Goal: Task Accomplishment & Management: Manage account settings

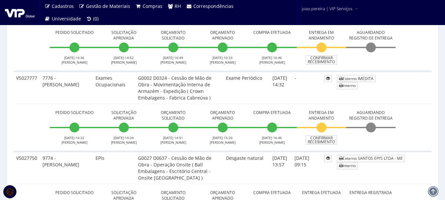
scroll to position [263, 0]
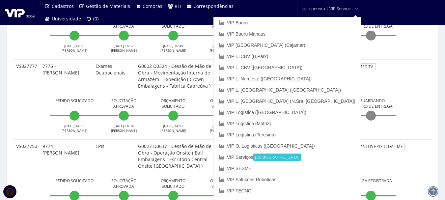
click at [323, 11] on span "joao.pereira | VIP Serviços" at bounding box center [326, 8] width 51 height 7
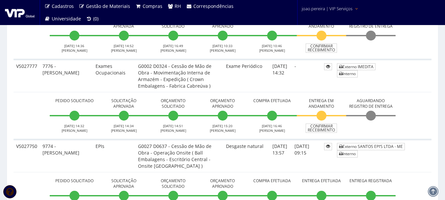
click at [323, 11] on span "joao.pereira | VIP Serviços" at bounding box center [326, 8] width 51 height 7
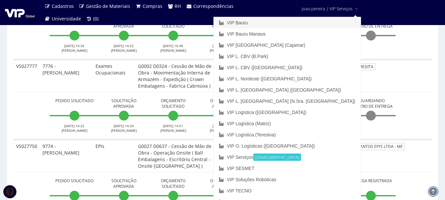
click at [291, 20] on link "VIP Bauru" at bounding box center [287, 22] width 147 height 11
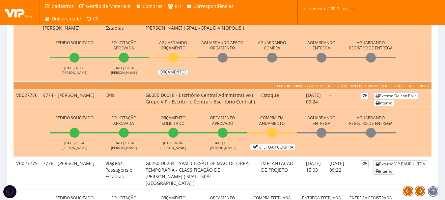
scroll to position [230, 0]
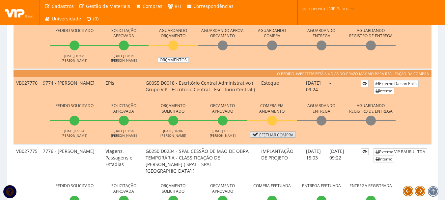
click at [286, 138] on link "Efetuar Compra" at bounding box center [272, 134] width 46 height 6
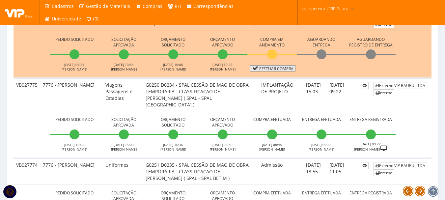
scroll to position [296, 0]
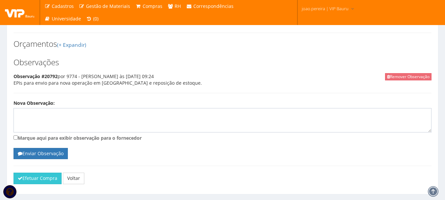
scroll to position [273, 0]
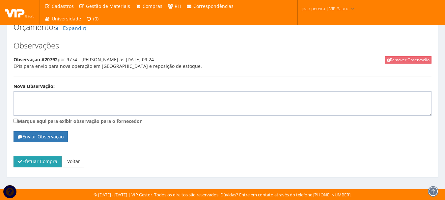
click at [32, 161] on button "Efetuar Compra" at bounding box center [37, 161] width 48 height 11
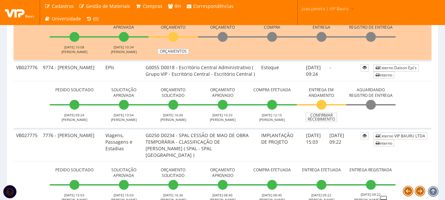
scroll to position [263, 0]
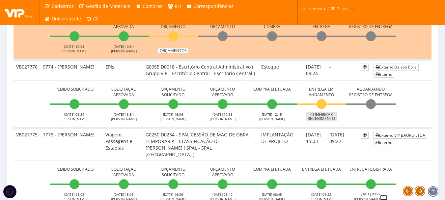
click at [324, 121] on link "Confirmar Recebimento" at bounding box center [320, 116] width 31 height 9
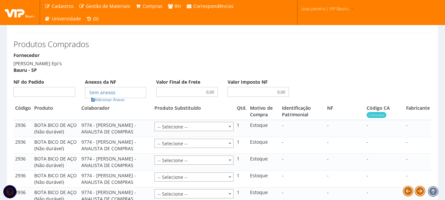
scroll to position [263, 0]
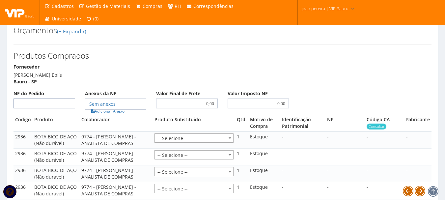
click at [49, 108] on input "NF do Pedido" at bounding box center [44, 103] width 62 height 10
type input "70655"
click at [118, 115] on link "Adicionar Anexo" at bounding box center [107, 111] width 37 height 7
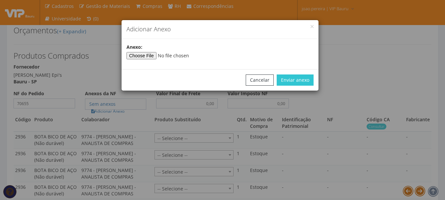
type input"] "C:\fakepath\NF DALSON.jpeg"
click at [303, 78] on button "Enviar anexo" at bounding box center [294, 79] width 37 height 11
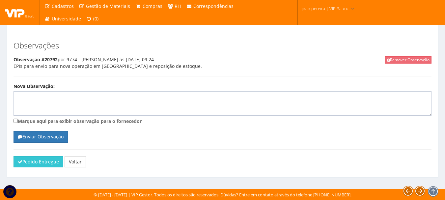
scroll to position [588, 0]
click at [30, 161] on button "Pedido Entregue" at bounding box center [38, 161] width 50 height 11
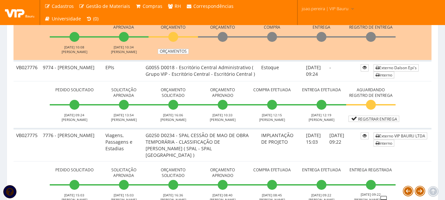
scroll to position [263, 0]
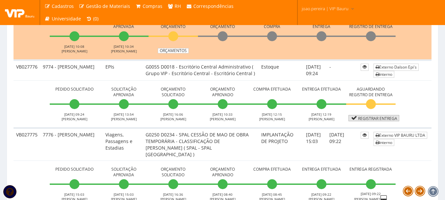
click at [390, 121] on link "Registrar Entrega" at bounding box center [373, 118] width 51 height 6
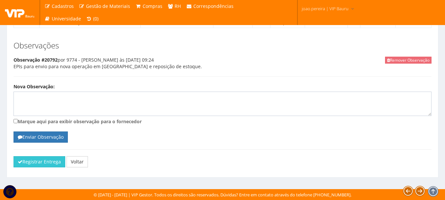
scroll to position [496, 0]
click at [32, 159] on button "Registrar Entrega" at bounding box center [39, 161] width 52 height 11
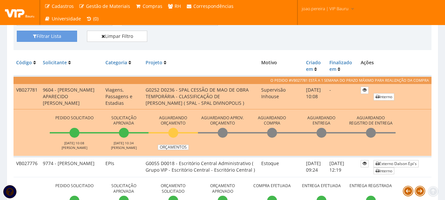
scroll to position [263, 0]
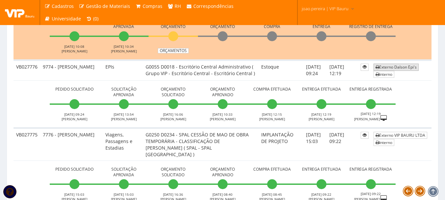
click at [385, 66] on link "Externo Dalson Epi's" at bounding box center [395, 67] width 45 height 7
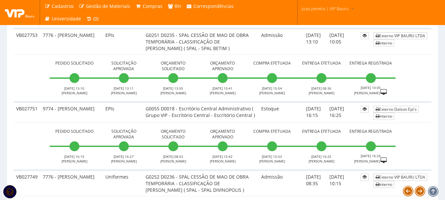
scroll to position [1876, 0]
click at [376, 113] on link "Externo Dalson Epi's" at bounding box center [395, 109] width 45 height 7
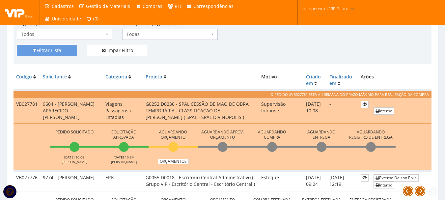
scroll to position [165, 0]
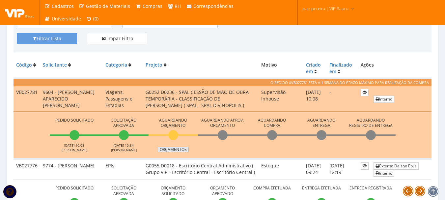
click at [179, 150] on link "Orçamentos" at bounding box center [173, 149] width 31 height 5
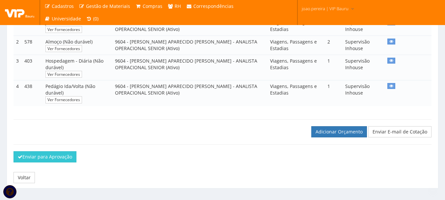
scroll to position [163, 0]
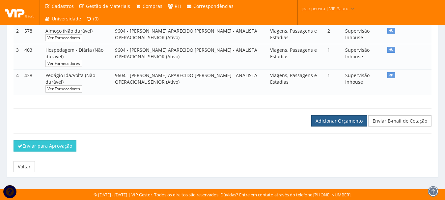
click at [327, 118] on link "Adicionar Orçamento" at bounding box center [339, 120] width 56 height 11
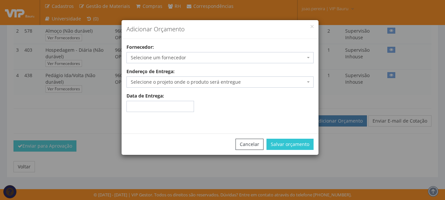
click at [216, 59] on span "Selecione um fornecedor" at bounding box center [218, 57] width 174 height 7
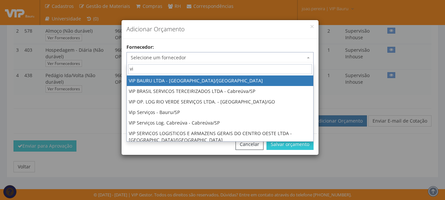
type input "vip"
select select "532"
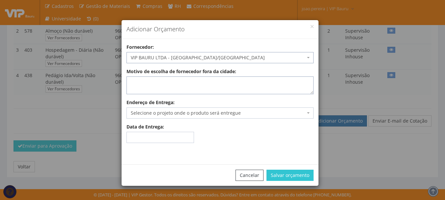
click at [216, 90] on textarea "Motivo de escolha de fornecedor fora da cidade:" at bounding box center [219, 85] width 187 height 18
type textarea "estoque"
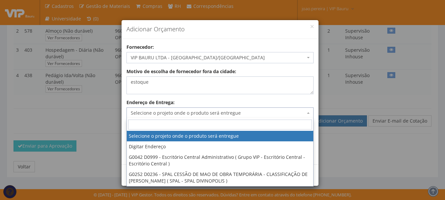
click at [182, 112] on span "Selecione o projeto onde o produto será entregue" at bounding box center [218, 113] width 174 height 7
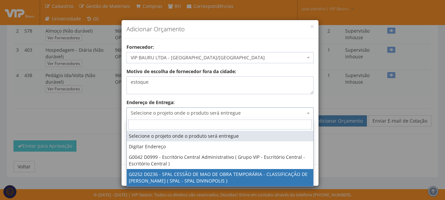
select select "252"
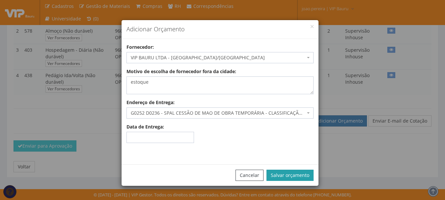
click at [292, 171] on button "Salvar orçamento" at bounding box center [289, 174] width 47 height 11
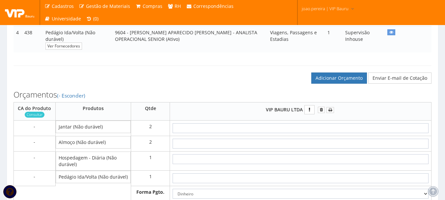
scroll to position [230, 0]
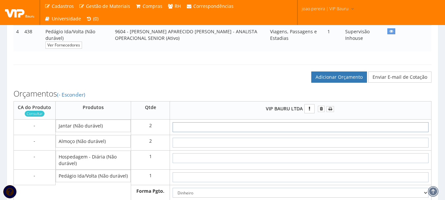
click at [333, 129] on input "text" at bounding box center [300, 127] width 256 height 10
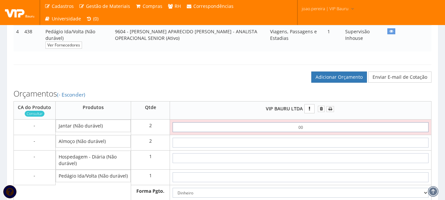
type input "0"
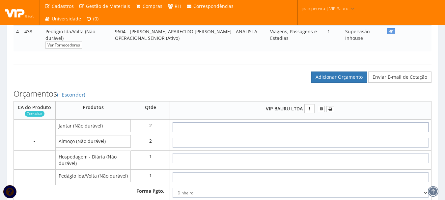
type input "4"
type input "8,00"
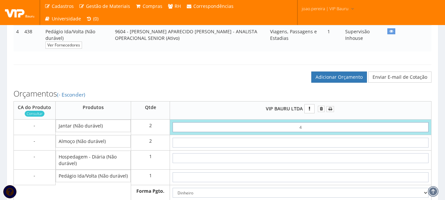
type input "40"
type input "80,00"
type input "4,00"
type input "8,00"
type input "40,00"
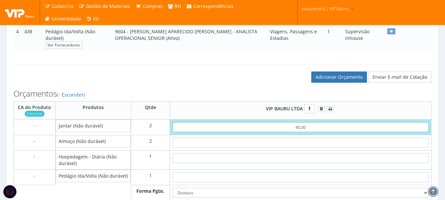
type input "80,00"
type input "40,00"
type input "4"
type input "88,00"
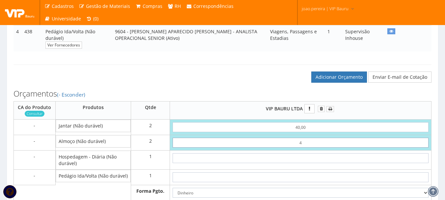
type input "40"
type input "160,00"
type input "4,00"
type input "88,00"
type input "40,00"
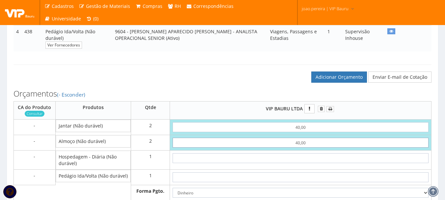
type input "160,00"
type input "40,00"
type input "1"
type input "161,00"
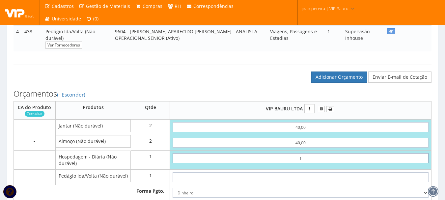
type input "15"
type input "175,00"
type input "1,55"
type input "161,55"
type input "15,55"
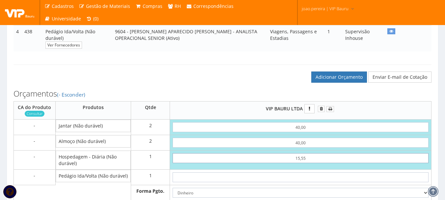
type input "175,55"
type input "1,55"
type input "161,55"
type input "15,50"
type input "175,50"
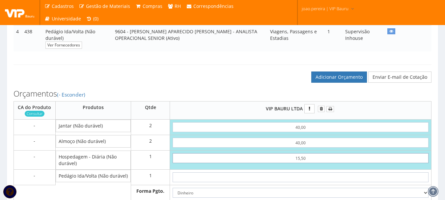
type input "155,00"
type input "315,00"
type input "155,00"
type input "1"
type input "316,00"
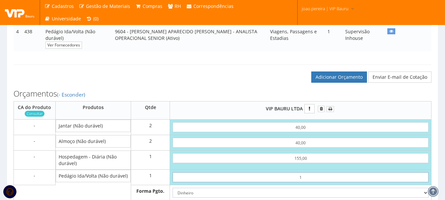
type input "18"
type input "333,00"
type input "1,85"
type input "316,85"
type input "18,51"
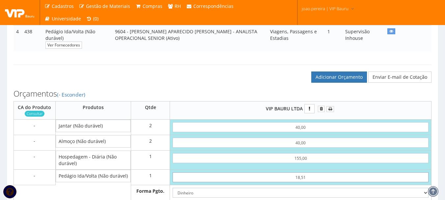
type input "333,51"
type input "1,85"
type input "316,85"
type input "18,54"
type input "333,54"
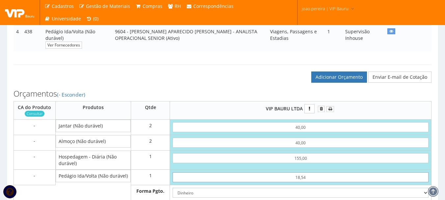
type input "185,40"
type input "500,40"
type input "185,40"
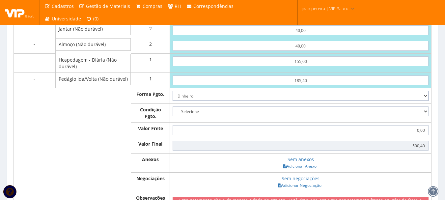
scroll to position [330, 0]
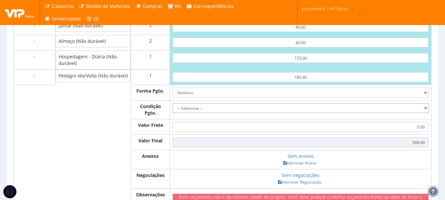
click at [422, 111] on select "-- Selecione -- À vista 7 dias 10 dias" at bounding box center [300, 108] width 256 height 10
select select "0"
click at [172, 107] on select "-- Selecione -- À vista 7 dias 10 dias" at bounding box center [300, 108] width 256 height 10
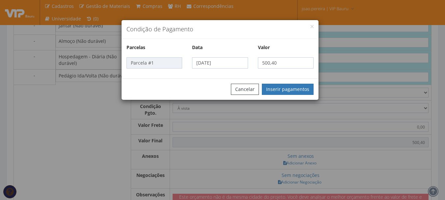
click at [305, 168] on div "Condição de Pagamento Parcelas Data Valor Parcela #1 06/10/2025 500,40 Cancelar…" at bounding box center [222, 100] width 445 height 200
click at [291, 84] on button "Inserir pagamentos" at bounding box center [288, 89] width 52 height 11
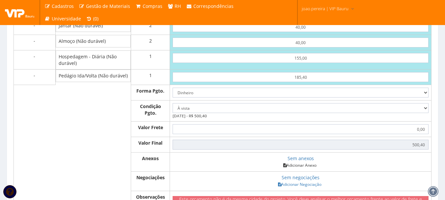
click at [304, 168] on link "Adicionar Anexo" at bounding box center [299, 165] width 37 height 7
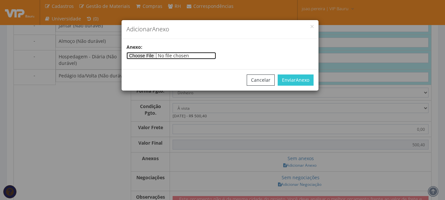
click at [156, 55] on input"] "file" at bounding box center [171, 55] width 90 height 7
type input"] "C:\fakepath\ARCENCIO 02-10-2025.docx"
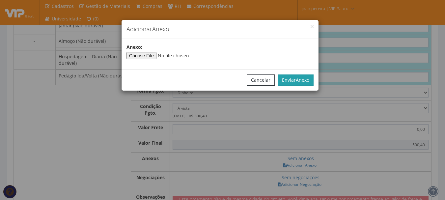
click at [299, 80] on span "Anexo" at bounding box center [302, 80] width 13 height 6
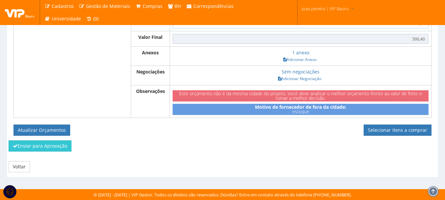
scroll to position [440, 0]
click at [37, 124] on button "Atualizar Orçamentos" at bounding box center [41, 129] width 57 height 11
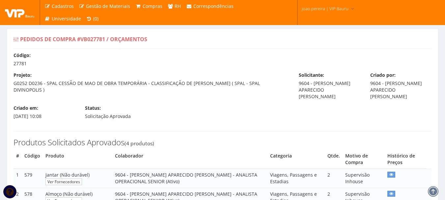
select select "0"
click at [288, 125] on div "Produtos Solicitados Aprovados (4 produtos) # Código Produto Colaborador Catego…" at bounding box center [222, 194] width 427 height 140
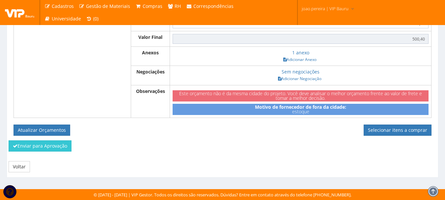
scroll to position [416, 0]
click at [409, 129] on link "Selecionar itens a comprar" at bounding box center [397, 129] width 68 height 11
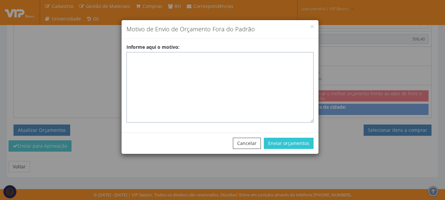
click at [160, 64] on textarea "Informe aqui o motivo:" at bounding box center [219, 87] width 187 height 70
paste textarea "REEMBOLSO - Pedido de compra para emissão de reembolso para colaborador"
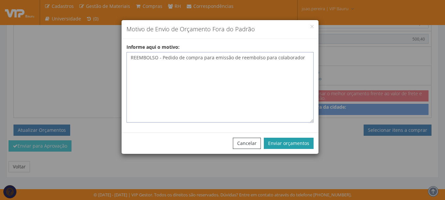
type textarea "REEMBOLSO - Pedido de compra para emissão de reembolso para colaborador"
click at [294, 147] on button "Enviar orçamentos" at bounding box center [289, 143] width 50 height 11
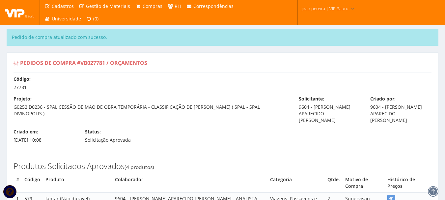
select select "0"
drag, startPoint x: 81, startPoint y: 62, endPoint x: 107, endPoint y: 63, distance: 26.3
click at [107, 63] on span "Pedidos de Compra #VB027781 / Orçamentos" at bounding box center [83, 62] width 127 height 7
copy span "VB027781"
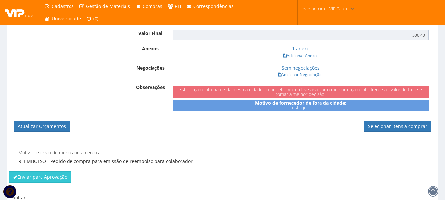
scroll to position [461, 0]
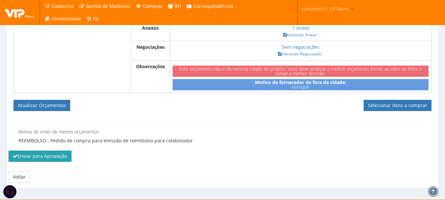
click at [45, 160] on button "Enviar para Aprovação" at bounding box center [40, 155] width 63 height 11
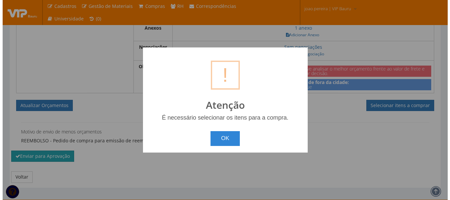
scroll to position [457, 0]
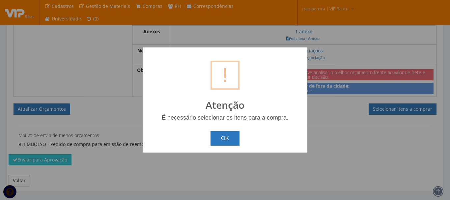
drag, startPoint x: 230, startPoint y: 140, endPoint x: 260, endPoint y: 134, distance: 30.1
click at [234, 139] on button "OK" at bounding box center [224, 138] width 29 height 14
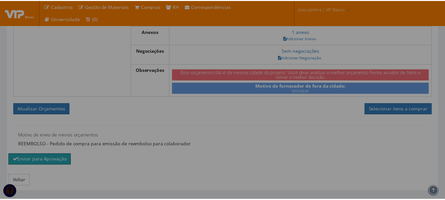
scroll to position [461, 0]
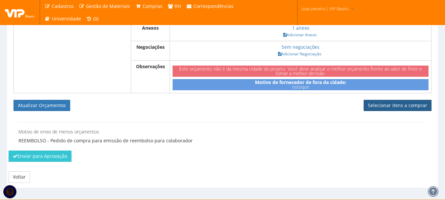
click at [377, 111] on link "Selecionar itens a comprar" at bounding box center [397, 105] width 68 height 11
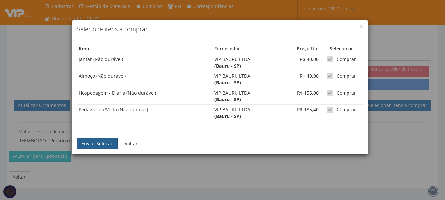
click at [98, 141] on button "Enviar Seleção" at bounding box center [97, 143] width 40 height 11
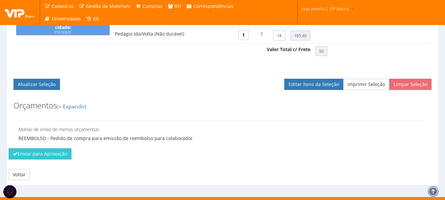
scroll to position [352, 0]
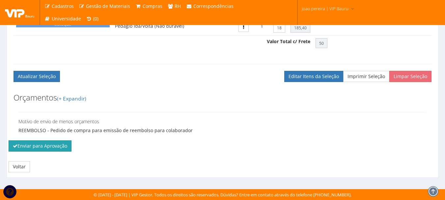
click at [38, 145] on button "Enviar para Aprovação" at bounding box center [40, 145] width 63 height 11
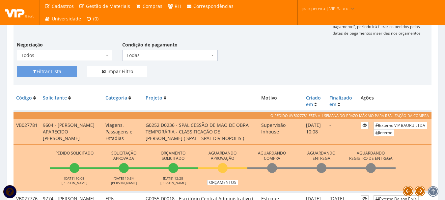
scroll to position [165, 0]
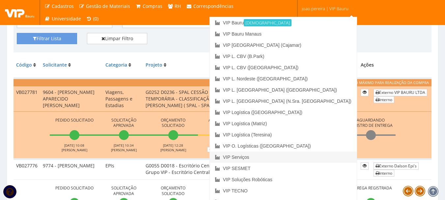
click at [305, 159] on link "VIP Serviços" at bounding box center [283, 156] width 147 height 11
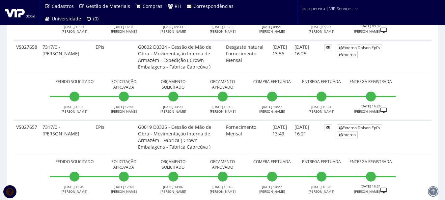
scroll to position [1218, 0]
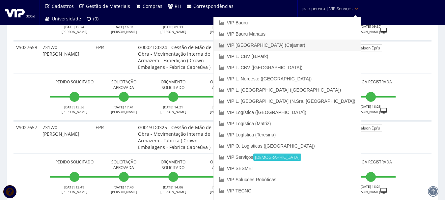
click at [311, 45] on link "VIP [GEOGRAPHIC_DATA] (Cajamar)" at bounding box center [287, 44] width 147 height 11
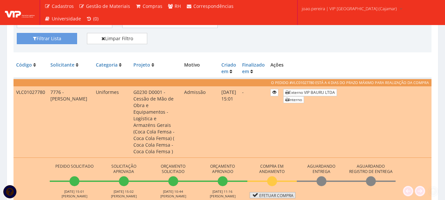
scroll to position [197, 0]
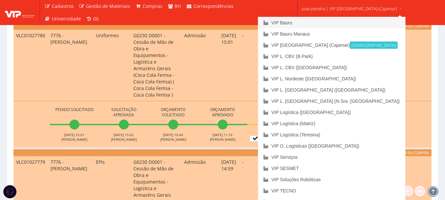
click at [312, 22] on link "VIP Bauru" at bounding box center [331, 22] width 147 height 11
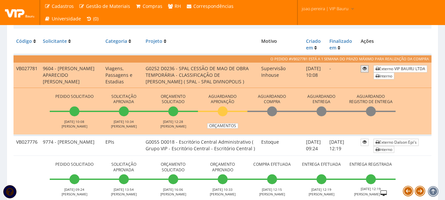
scroll to position [132, 0]
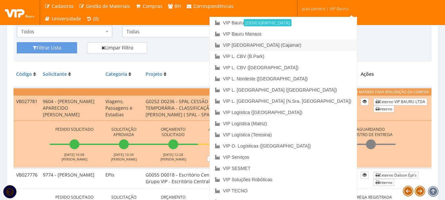
click at [308, 42] on link "VIP [GEOGRAPHIC_DATA] (Cajamar)" at bounding box center [283, 44] width 147 height 11
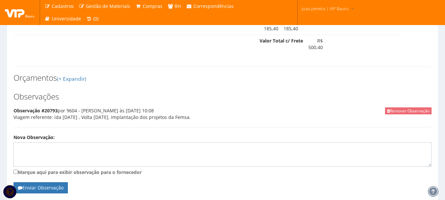
scroll to position [395, 0]
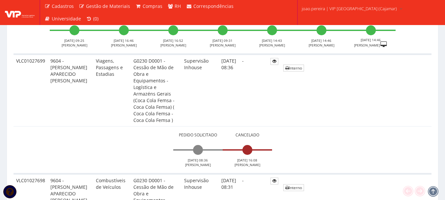
scroll to position [3083, 0]
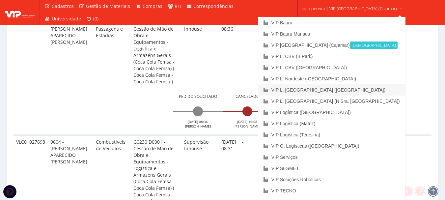
click at [328, 89] on link "VIP L. [GEOGRAPHIC_DATA] ([GEOGRAPHIC_DATA])" at bounding box center [331, 89] width 147 height 11
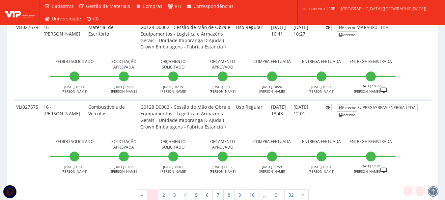
scroll to position [2477, 0]
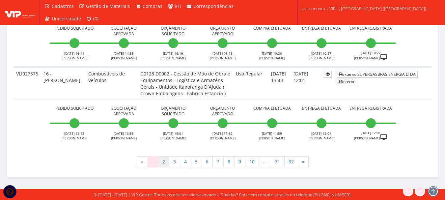
click at [162, 161] on link "2" at bounding box center [163, 161] width 11 height 11
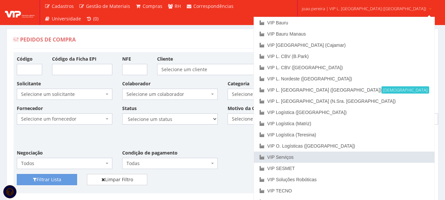
click at [333, 157] on link "VIP Serviços" at bounding box center [344, 156] width 180 height 11
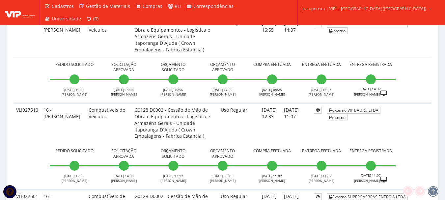
scroll to position [588, 0]
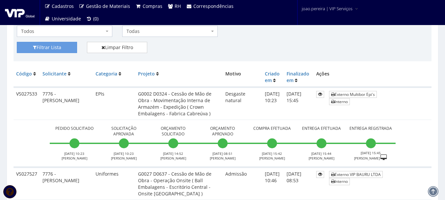
scroll to position [132, 0]
click at [230, 113] on td "Desgaste natural" at bounding box center [241, 104] width 39 height 33
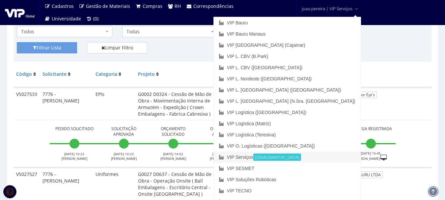
click at [305, 157] on link "VIP Serviços Ativa" at bounding box center [287, 156] width 147 height 11
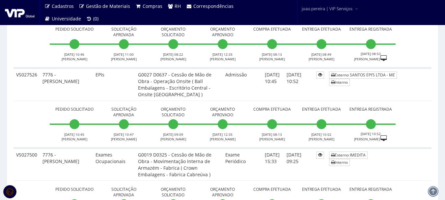
scroll to position [774, 0]
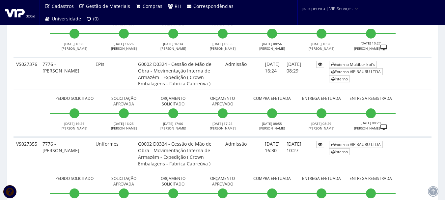
scroll to position [2497, 0]
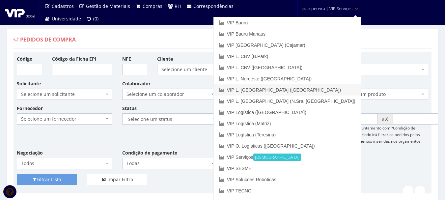
click at [311, 91] on link "VIP L. [GEOGRAPHIC_DATA] ([GEOGRAPHIC_DATA])" at bounding box center [287, 89] width 147 height 11
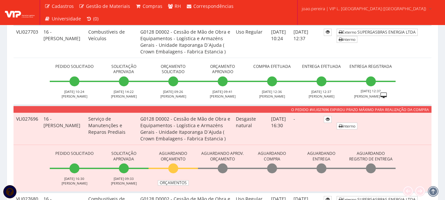
scroll to position [625, 0]
